Goal: Information Seeking & Learning: Learn about a topic

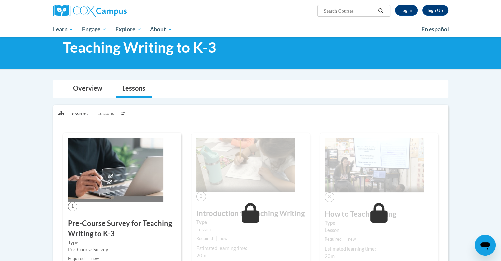
scroll to position [124, 0]
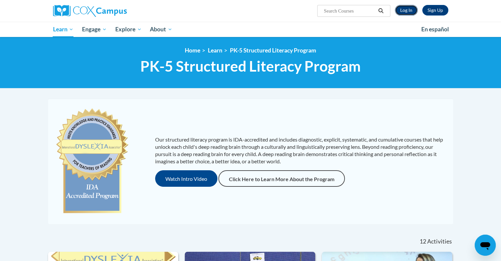
click at [406, 11] on link "Log In" at bounding box center [406, 10] width 23 height 11
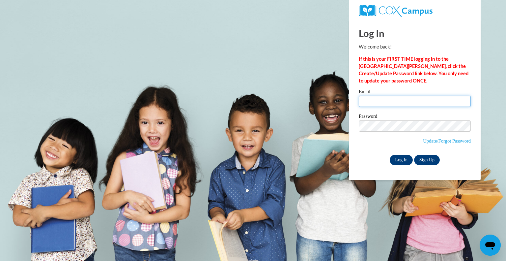
type input "rogersb@peshtigo.k12.wi.us"
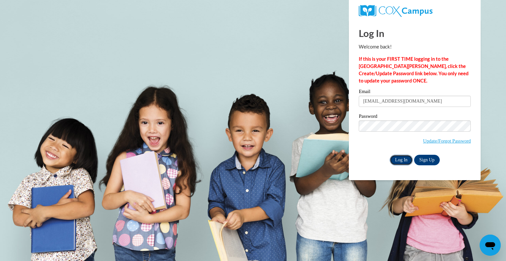
click at [394, 163] on input "Log In" at bounding box center [401, 160] width 23 height 11
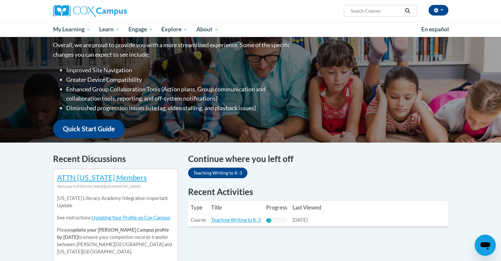
scroll to position [152, 0]
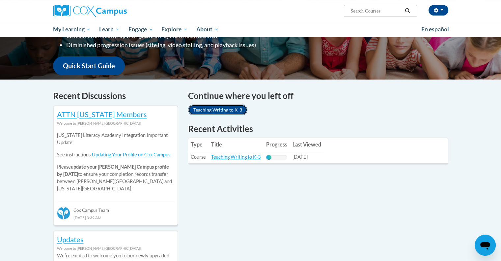
click at [207, 110] on link "Teaching Writing to K-3" at bounding box center [217, 109] width 59 height 11
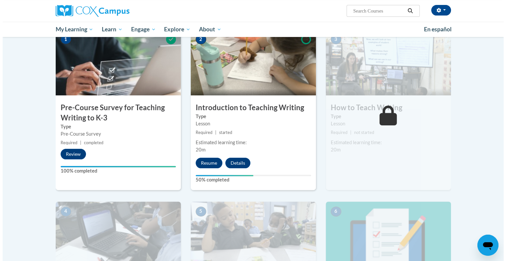
scroll to position [150, 0]
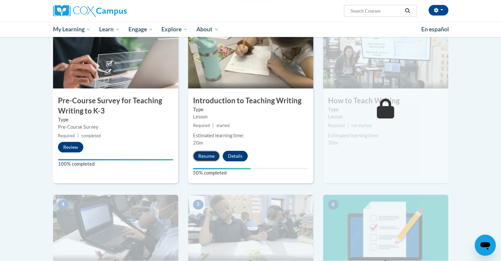
click at [201, 156] on button "Resume" at bounding box center [206, 156] width 27 height 11
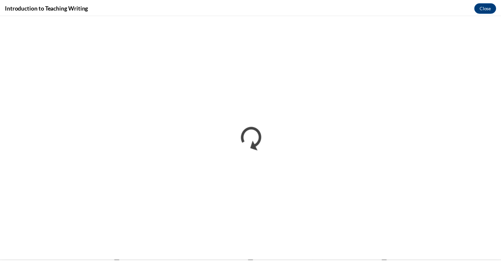
scroll to position [0, 0]
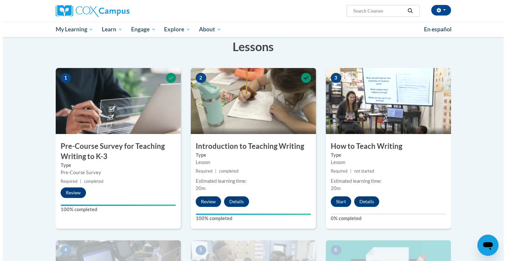
scroll to position [97, 0]
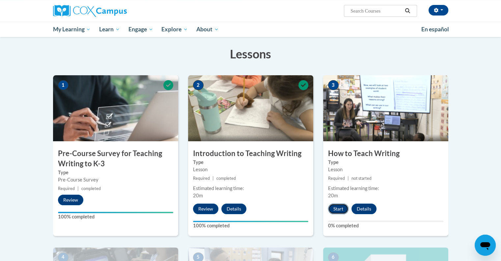
click at [333, 211] on button "Start" at bounding box center [338, 208] width 20 height 11
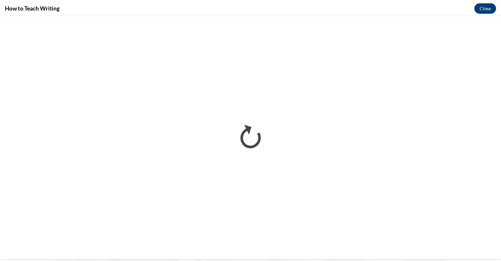
scroll to position [0, 0]
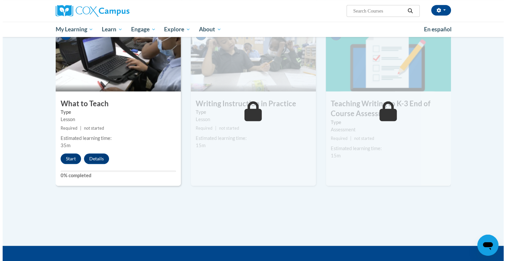
scroll to position [321, 0]
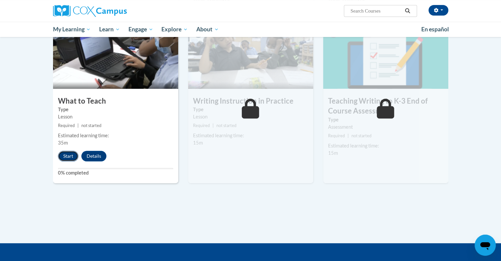
click at [67, 156] on button "Start" at bounding box center [68, 156] width 20 height 11
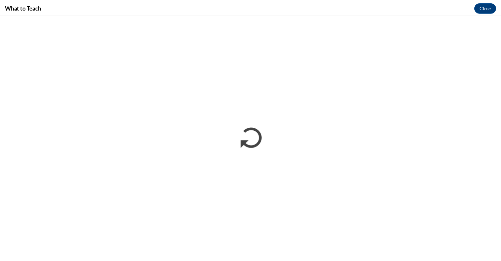
scroll to position [0, 0]
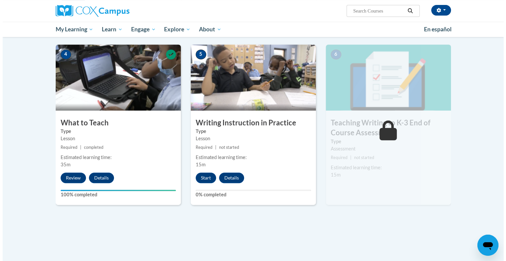
scroll to position [297, 0]
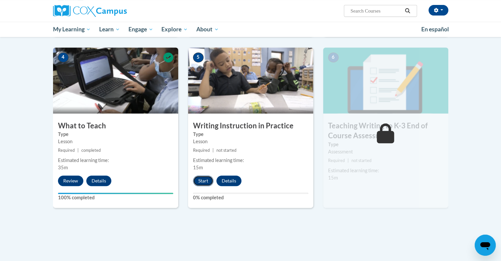
click at [198, 180] on button "Start" at bounding box center [203, 180] width 20 height 11
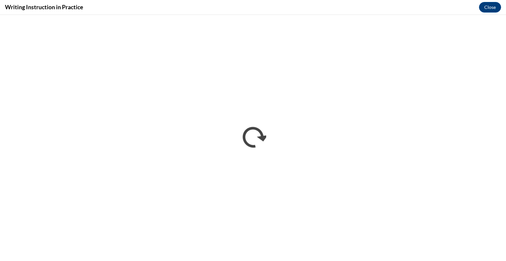
scroll to position [0, 0]
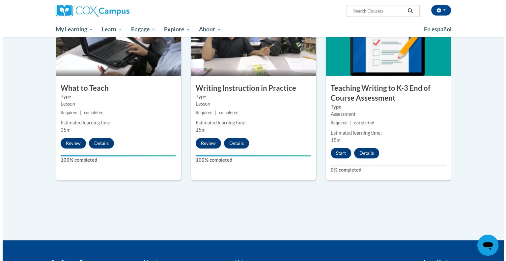
scroll to position [337, 0]
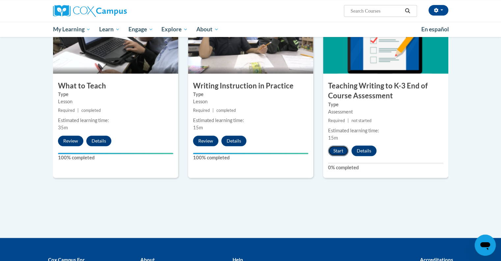
click at [340, 148] on button "Start" at bounding box center [338, 150] width 20 height 11
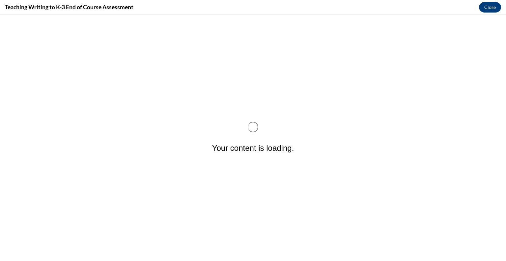
scroll to position [0, 0]
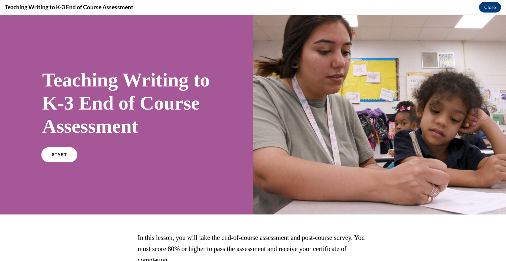
click at [58, 157] on span "START" at bounding box center [59, 154] width 15 height 5
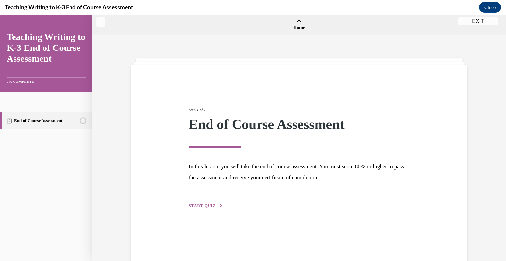
scroll to position [20, 0]
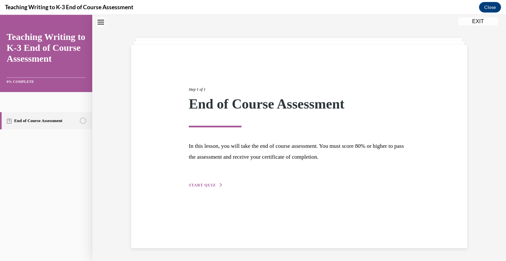
click at [194, 183] on span "START QUIZ" at bounding box center [202, 185] width 27 height 5
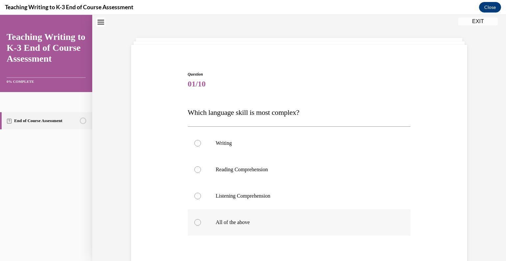
click at [191, 225] on label "All of the above" at bounding box center [299, 222] width 223 height 26
click at [194, 225] on input "All of the above" at bounding box center [197, 222] width 7 height 7
radio input "true"
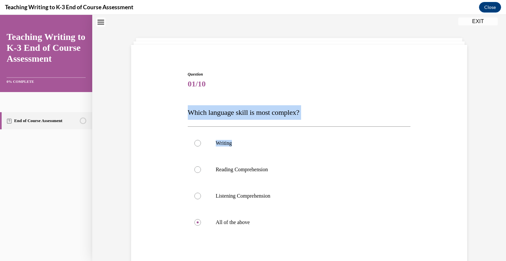
drag, startPoint x: 501, startPoint y: 80, endPoint x: 496, endPoint y: 124, distance: 43.8
click at [496, 124] on div "Question 01/10 Which language skill is most complex? Writing Reading Comprehens…" at bounding box center [299, 172] width 414 height 315
click at [491, 124] on div "Question 01/10 Which language skill is most complex? Writing Reading Comprehens…" at bounding box center [299, 172] width 414 height 315
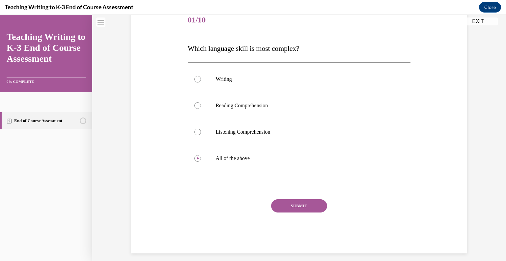
scroll to position [90, 0]
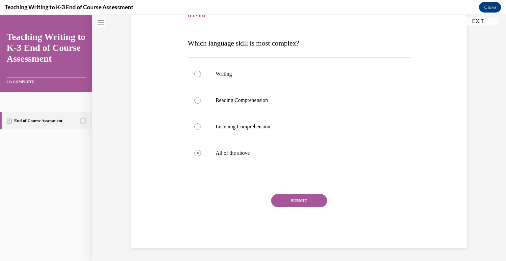
click at [287, 200] on button "SUBMIT" at bounding box center [299, 200] width 56 height 13
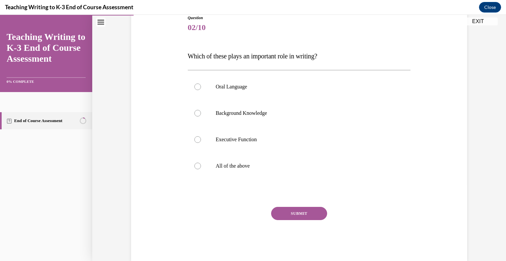
scroll to position [77, 0]
click at [194, 168] on div at bounding box center [197, 165] width 7 height 7
click at [194, 168] on input "All of the above" at bounding box center [197, 165] width 7 height 7
radio input "true"
click at [299, 214] on button "SUBMIT" at bounding box center [299, 212] width 56 height 13
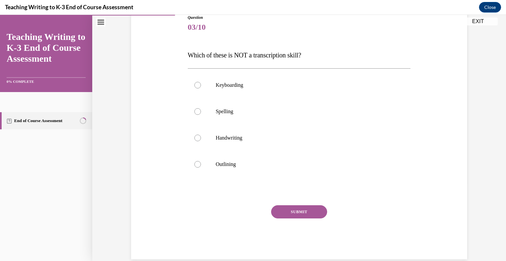
scroll to position [73, 0]
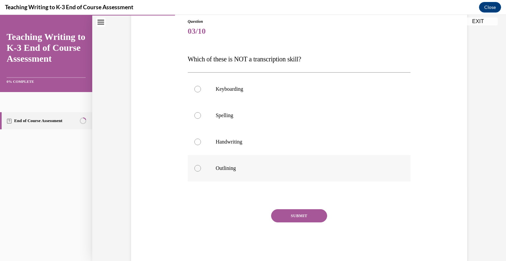
click at [197, 168] on div at bounding box center [197, 168] width 7 height 7
click at [197, 168] on input "Outlining" at bounding box center [197, 168] width 7 height 7
radio input "true"
click at [297, 216] on button "SUBMIT" at bounding box center [299, 215] width 56 height 13
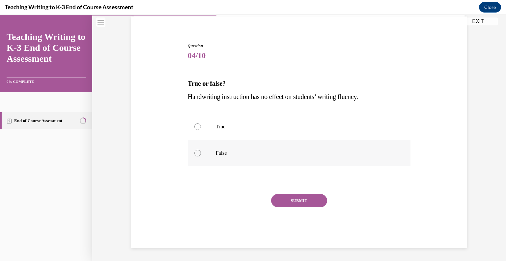
click at [196, 152] on div at bounding box center [197, 153] width 7 height 7
click at [196, 152] on input "False" at bounding box center [197, 153] width 7 height 7
radio input "true"
click at [302, 198] on button "SUBMIT" at bounding box center [299, 200] width 56 height 13
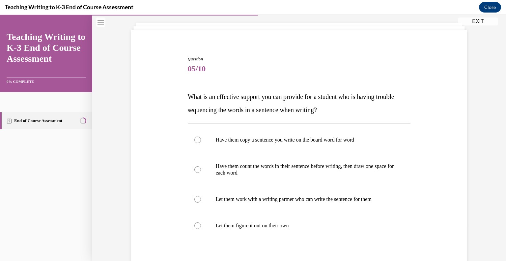
scroll to position [31, 0]
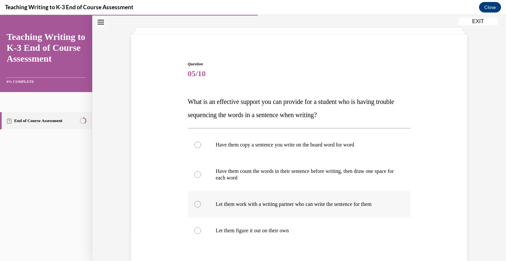
click at [196, 211] on label "Let them work with a writing partner who can write the sentence for them" at bounding box center [299, 204] width 223 height 26
click at [196, 207] on input "Let them work with a writing partner who can write the sentence for them" at bounding box center [197, 204] width 7 height 7
radio input "true"
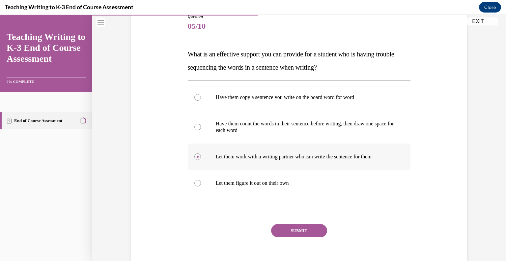
scroll to position [108, 0]
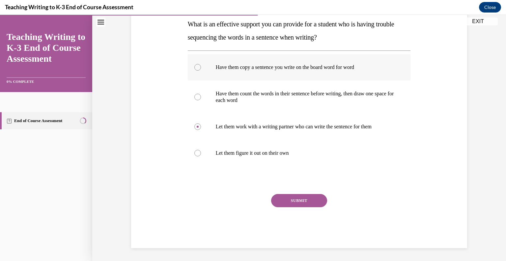
click at [194, 66] on div at bounding box center [197, 67] width 7 height 7
click at [194, 66] on input "Have them copy a sentence you write on the board word for word" at bounding box center [197, 67] width 7 height 7
radio input "true"
click at [296, 200] on button "SUBMIT" at bounding box center [299, 200] width 56 height 13
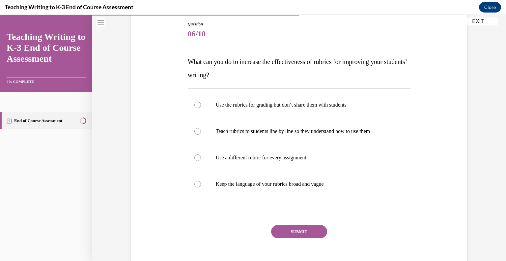
scroll to position [71, 0]
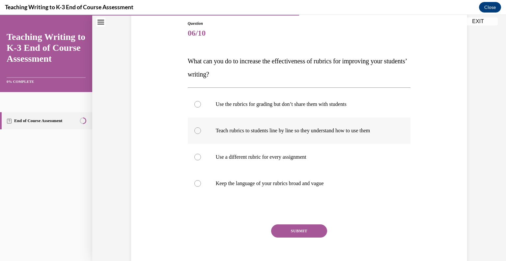
click at [195, 132] on div at bounding box center [197, 130] width 7 height 7
click at [195, 132] on input "Teach rubrics to students line by line so they understand how to use them" at bounding box center [197, 130] width 7 height 7
radio input "true"
click at [306, 231] on button "SUBMIT" at bounding box center [299, 230] width 56 height 13
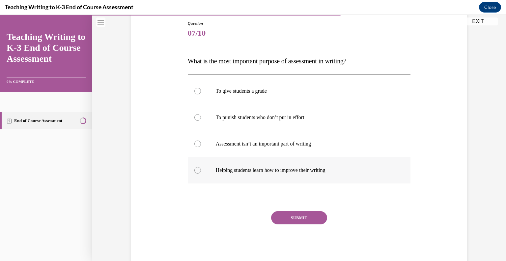
click at [194, 169] on div at bounding box center [197, 170] width 7 height 7
click at [194, 169] on input "Helping students learn how to improve their writing" at bounding box center [197, 170] width 7 height 7
radio input "true"
click at [300, 218] on button "SUBMIT" at bounding box center [299, 217] width 56 height 13
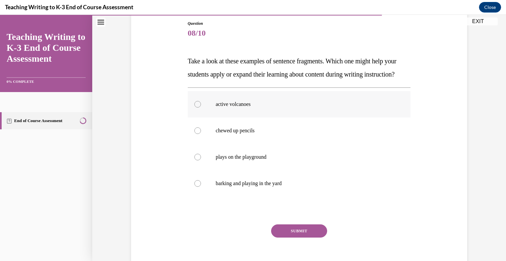
click at [195, 117] on label "active volcanoes" at bounding box center [299, 104] width 223 height 26
click at [195, 107] on input "active volcanoes" at bounding box center [197, 104] width 7 height 7
radio input "true"
click at [301, 237] on button "SUBMIT" at bounding box center [299, 230] width 56 height 13
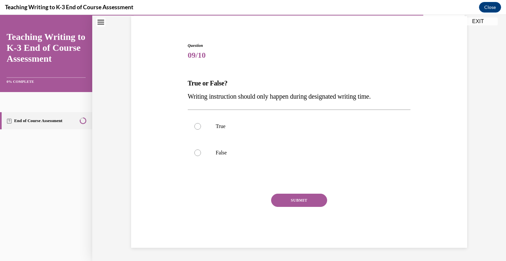
scroll to position [49, 0]
click at [194, 153] on div at bounding box center [197, 153] width 7 height 7
click at [194, 153] on input "False" at bounding box center [197, 153] width 7 height 7
radio input "true"
click at [295, 198] on button "SUBMIT" at bounding box center [299, 200] width 56 height 13
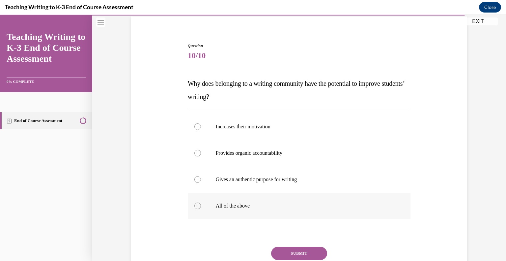
click at [194, 209] on label "All of the above" at bounding box center [299, 206] width 223 height 26
click at [194, 209] on input "All of the above" at bounding box center [197, 205] width 7 height 7
radio input "true"
click at [285, 251] on button "SUBMIT" at bounding box center [299, 253] width 56 height 13
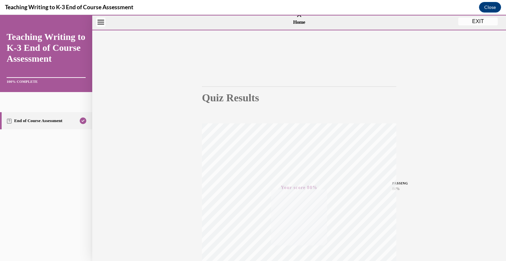
scroll to position [0, 0]
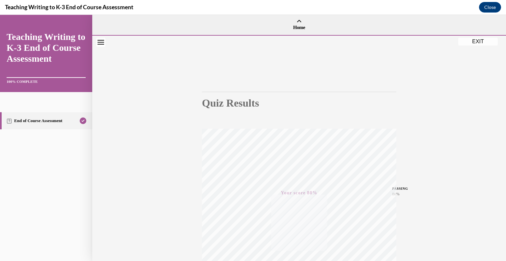
click at [479, 40] on button "EXIT" at bounding box center [479, 42] width 40 height 8
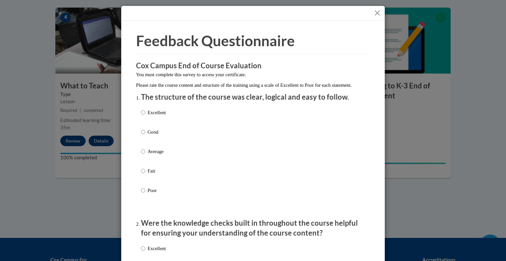
click at [373, 13] on button "Close" at bounding box center [377, 13] width 8 height 8
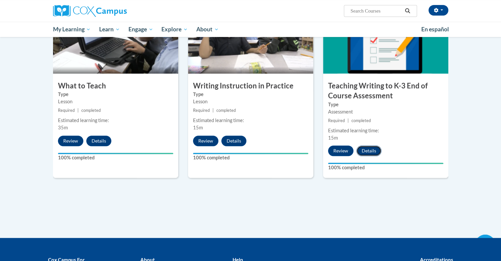
click at [371, 149] on button "Details" at bounding box center [369, 150] width 25 height 11
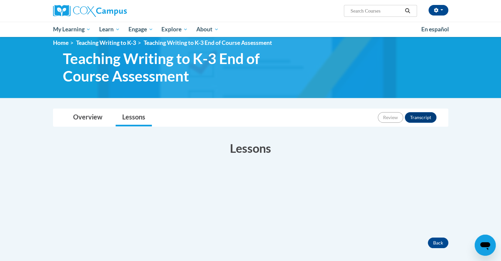
scroll to position [5, 0]
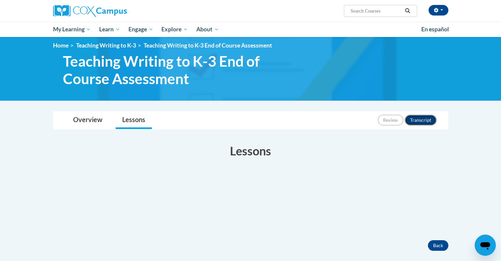
click at [422, 119] on button "Transcript" at bounding box center [421, 120] width 32 height 11
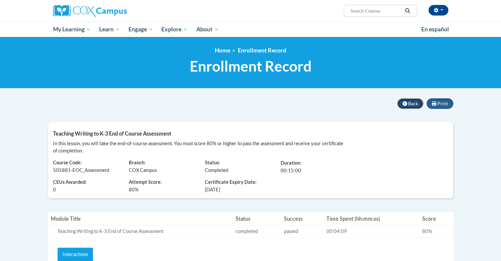
click at [408, 104] on button "Back" at bounding box center [411, 103] width 26 height 11
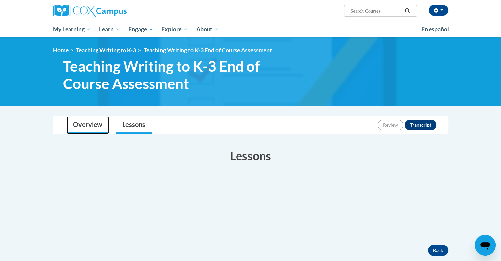
click at [88, 128] on link "Overview" at bounding box center [88, 124] width 43 height 17
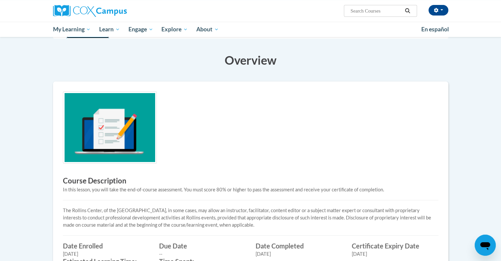
scroll to position [94, 0]
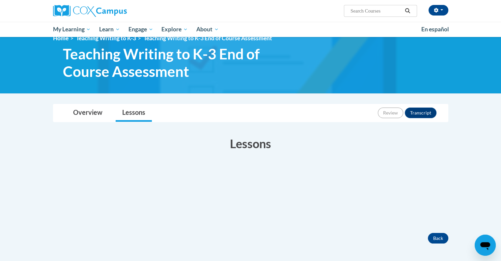
scroll to position [6, 0]
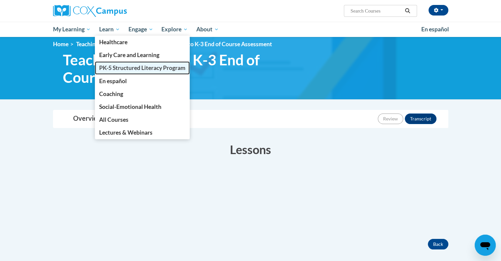
click at [113, 65] on span "PK-5 Structured Literacy Program" at bounding box center [142, 67] width 86 height 7
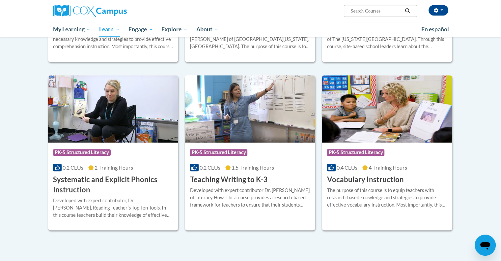
scroll to position [668, 0]
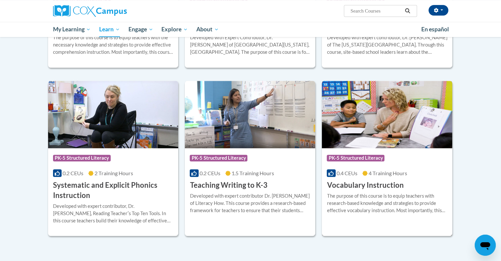
click at [353, 113] on img at bounding box center [387, 114] width 131 height 67
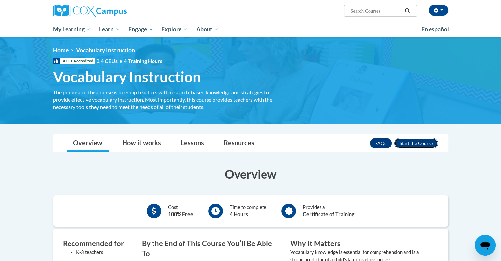
click at [422, 142] on button "Enroll" at bounding box center [417, 143] width 44 height 11
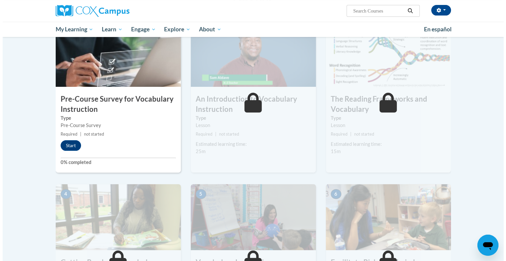
scroll to position [78, 0]
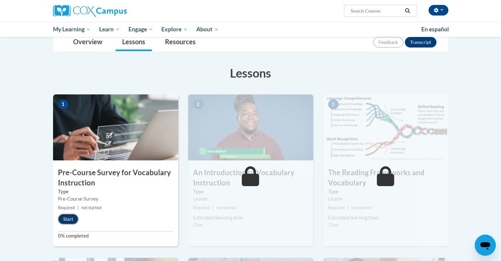
click at [68, 218] on button "Start" at bounding box center [68, 219] width 20 height 11
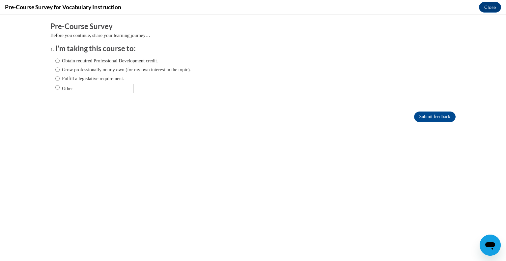
scroll to position [0, 0]
click at [55, 80] on input "Fulfill a legislative requirement." at bounding box center [57, 78] width 4 height 7
radio input "true"
click at [421, 113] on input "Submit feedback" at bounding box center [435, 116] width 42 height 11
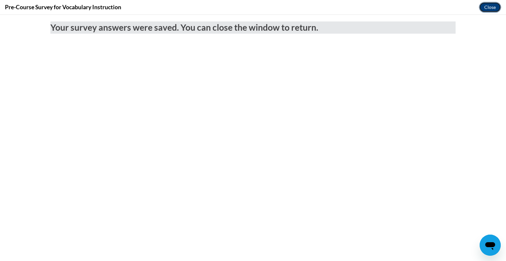
click at [487, 8] on button "Close" at bounding box center [490, 7] width 22 height 11
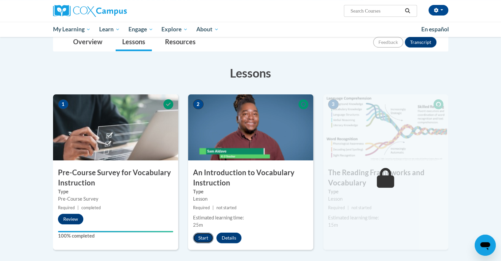
click at [206, 236] on button "Start" at bounding box center [203, 237] width 20 height 11
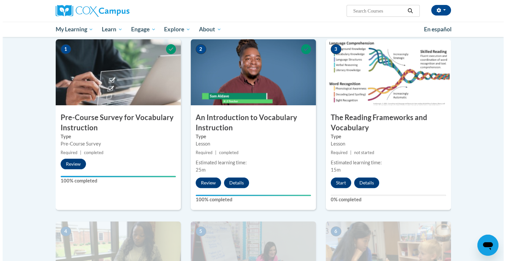
scroll to position [136, 0]
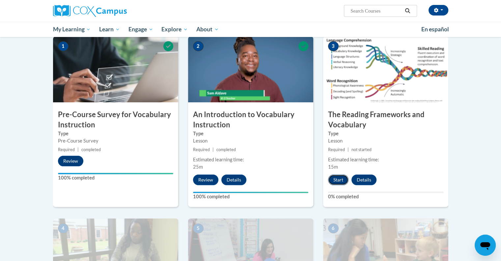
click at [334, 177] on button "Start" at bounding box center [338, 179] width 20 height 11
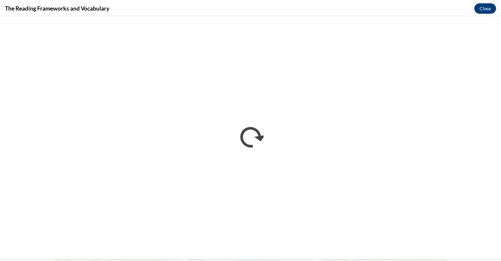
scroll to position [0, 0]
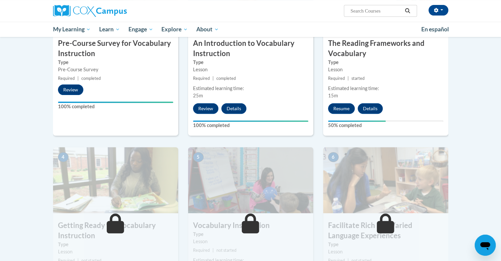
scroll to position [208, 0]
